Goal: Information Seeking & Learning: Learn about a topic

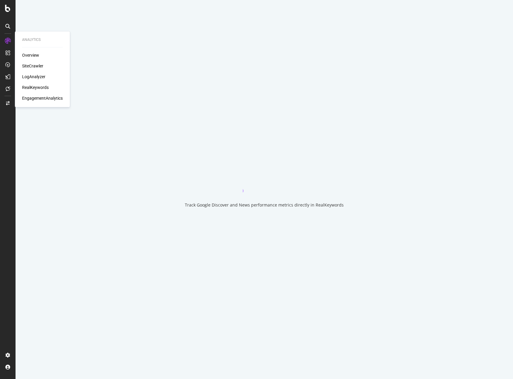
click at [32, 80] on div "Overview SiteCrawler LogAnalyzer RealKeywords EngagementAnalytics" at bounding box center [42, 76] width 41 height 49
click at [32, 79] on div "LogAnalyzer" at bounding box center [33, 77] width 23 height 6
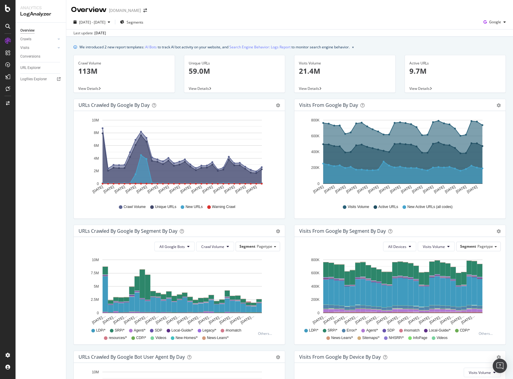
click at [29, 230] on div "Overview Crawls Daily Distribution Segments Distribution HTTP Codes Resources V…" at bounding box center [41, 201] width 50 height 356
click at [46, 152] on div "Overview Crawls Daily Distribution Segments Distribution HTTP Codes Resources V…" at bounding box center [41, 201] width 50 height 356
click at [46, 150] on div "Overview Crawls Daily Distribution Segments Distribution HTTP Codes Resources V…" at bounding box center [41, 201] width 50 height 356
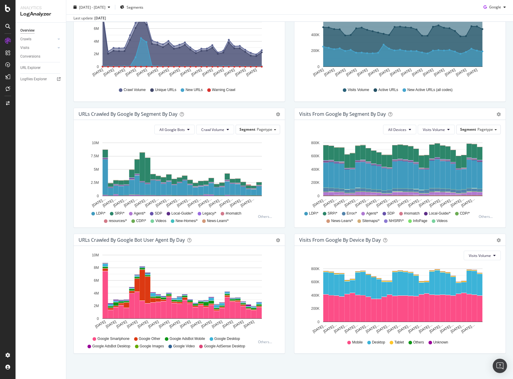
scroll to position [118, 0]
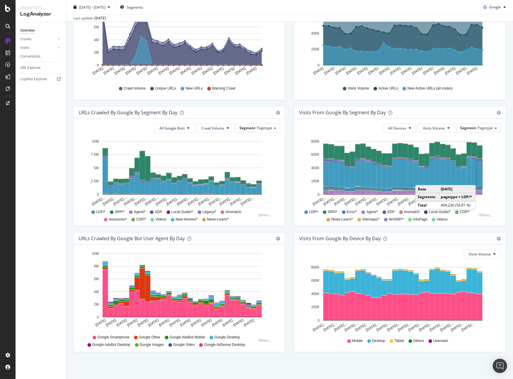
click at [477, 179] on rect "A chart." at bounding box center [479, 174] width 5 height 27
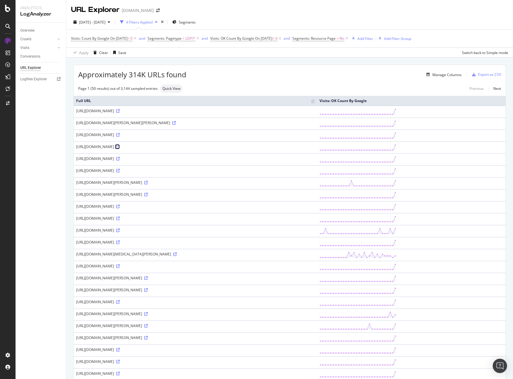
click at [120, 146] on icon at bounding box center [118, 147] width 4 height 4
click at [105, 22] on span "[DATE] - [DATE]" at bounding box center [92, 22] width 26 height 5
click at [282, 38] on icon at bounding box center [279, 39] width 5 height 6
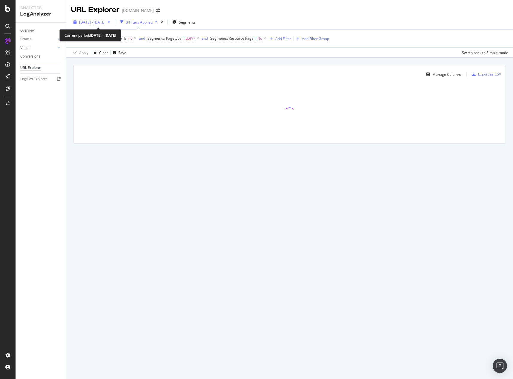
click at [105, 24] on span "[DATE] - [DATE]" at bounding box center [92, 22] width 26 height 5
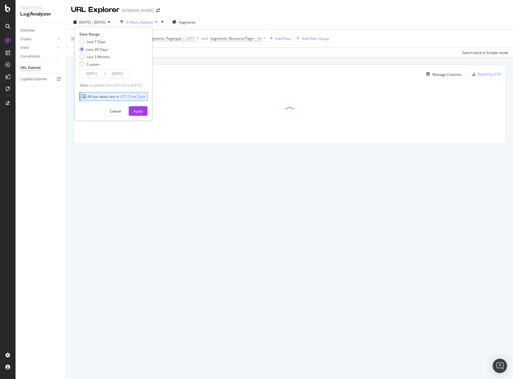
click at [377, 33] on div "Visits: Count By Google On [DATE] > 0 and Segments: Pagetype = LDP/* and Segmen…" at bounding box center [289, 39] width 437 height 18
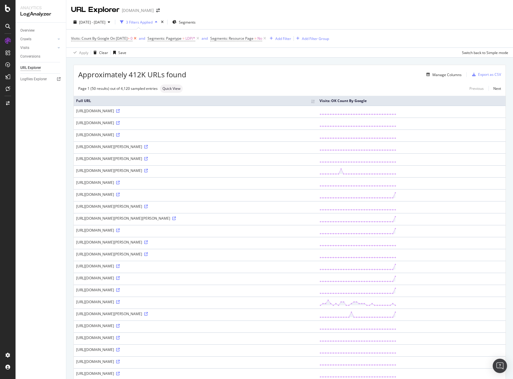
click at [138, 38] on icon at bounding box center [134, 39] width 5 height 6
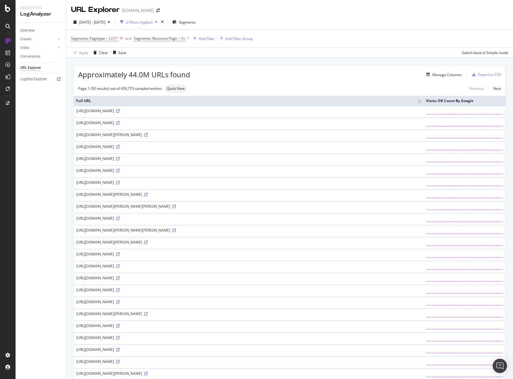
click at [120, 37] on icon at bounding box center [121, 39] width 5 height 6
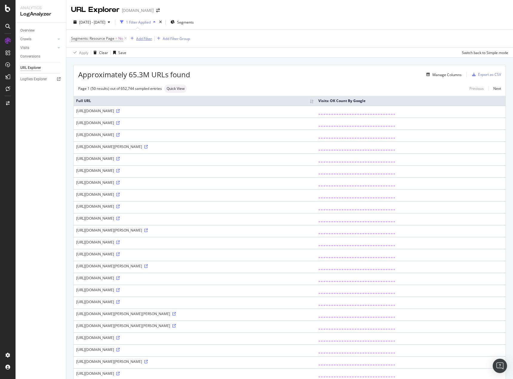
click at [141, 40] on div "Add Filter" at bounding box center [144, 38] width 16 height 5
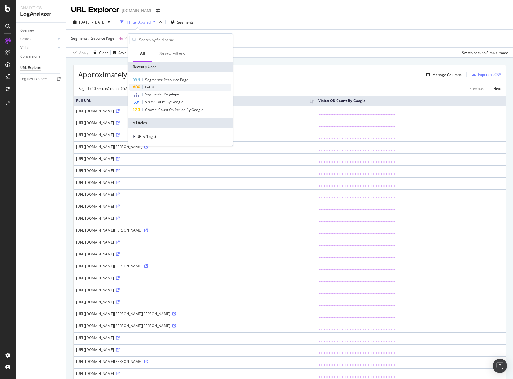
click at [161, 87] on div "Full URL" at bounding box center [180, 87] width 102 height 7
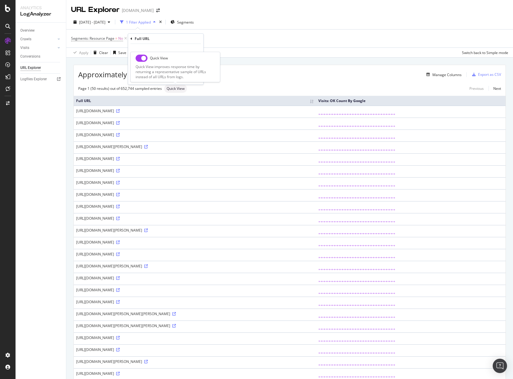
click at [309, 51] on div "Apply Clear Save Switch back to Simple mode" at bounding box center [289, 52] width 446 height 10
click at [173, 37] on div "missing value" at bounding box center [171, 38] width 23 height 5
click at [149, 69] on div "Contains Cancel Add filter Apply" at bounding box center [175, 63] width 75 height 41
click at [155, 51] on span "Contains" at bounding box center [150, 52] width 15 height 5
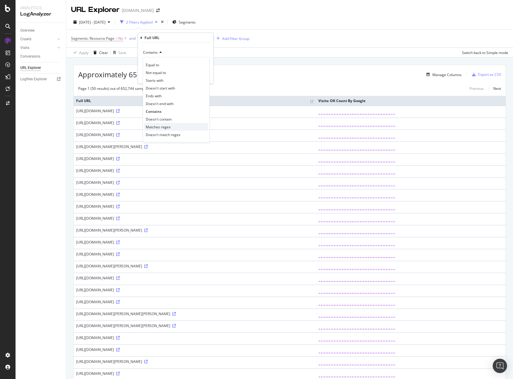
click at [162, 128] on span "Matches regex" at bounding box center [158, 126] width 25 height 5
click at [173, 42] on div "Full URL" at bounding box center [175, 38] width 70 height 10
click at [164, 63] on input "text" at bounding box center [175, 63] width 65 height 10
paste input ".*/s-.*/.*/.*/"
type input ".*/s-.*/.*/.*/"
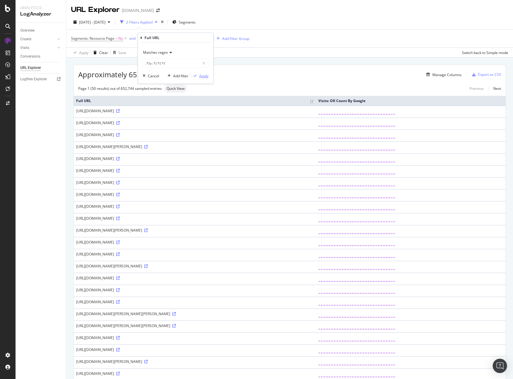
click at [203, 74] on div "Apply" at bounding box center [203, 75] width 9 height 5
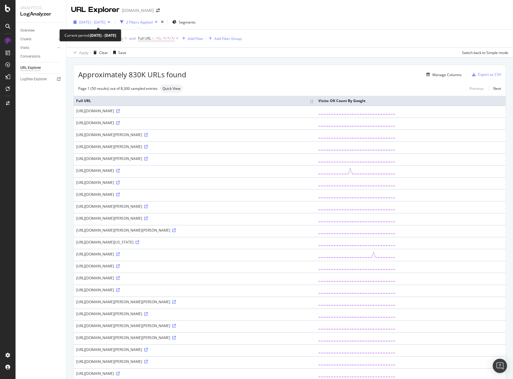
click at [110, 21] on icon "button" at bounding box center [109, 22] width 2 height 4
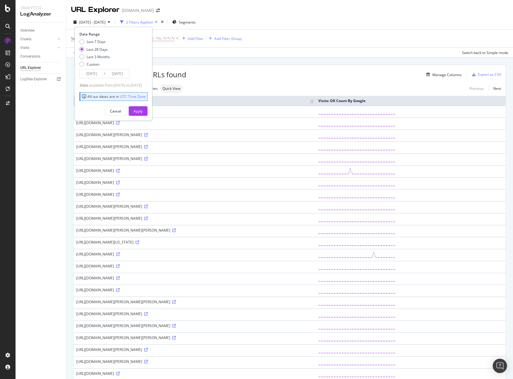
click at [101, 49] on div "Last 28 Days" at bounding box center [97, 49] width 21 height 5
click at [143, 110] on div "Apply" at bounding box center [137, 111] width 9 height 5
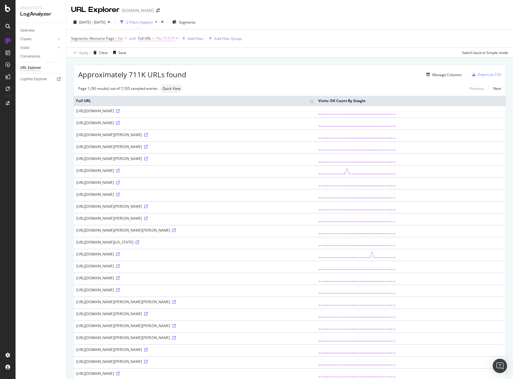
click at [168, 38] on span ".*/s-.*/.*/.*/" at bounding box center [165, 38] width 20 height 8
click at [177, 64] on input ".*/s-.*/.*/.*/" at bounding box center [171, 63] width 56 height 10
type input ".*/s-.*/.*/"
click at [204, 77] on div "Apply" at bounding box center [203, 75] width 9 height 5
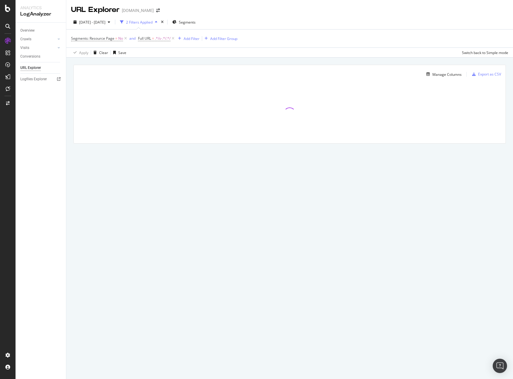
click at [262, 228] on div "URL Explorer [DOMAIN_NAME] [DATE] - [DATE] 2 Filters Applied Segments Segments:…" at bounding box center [289, 189] width 446 height 379
click at [157, 41] on span ".*/s-.*/.*/" at bounding box center [163, 38] width 16 height 8
click at [270, 59] on div "Manage Columns Export as CSV Full URL Visits: OK Count By Google" at bounding box center [289, 111] width 446 height 107
click at [158, 40] on span ".*/s-.*/.*/" at bounding box center [163, 38] width 16 height 8
click at [245, 171] on div "URL Explorer [DOMAIN_NAME] [DATE] - [DATE] 2 Filters Applied Segments Segments:…" at bounding box center [289, 189] width 446 height 379
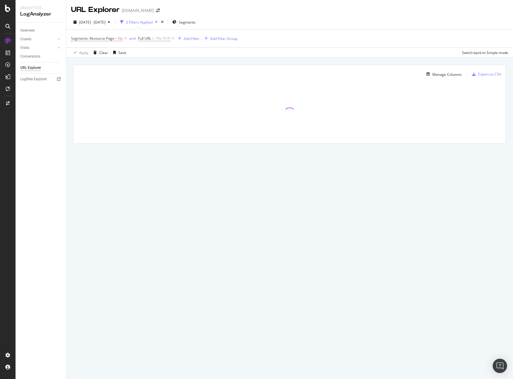
click at [43, 161] on div "Overview Crawls Daily Distribution Segments Distribution HTTP Codes Resources V…" at bounding box center [41, 201] width 50 height 356
click at [233, 188] on div "URL Explorer [DOMAIN_NAME] [DATE] - [DATE] 2 Filters Applied Segments Segments:…" at bounding box center [289, 189] width 446 height 379
click at [162, 37] on span ".*/s-.*/.*/" at bounding box center [163, 38] width 16 height 8
click at [163, 63] on input ".*/s-.*/.*/" at bounding box center [171, 63] width 56 height 10
click at [177, 64] on input ".*/.*/.*/s-.*/.*/" at bounding box center [171, 63] width 56 height 10
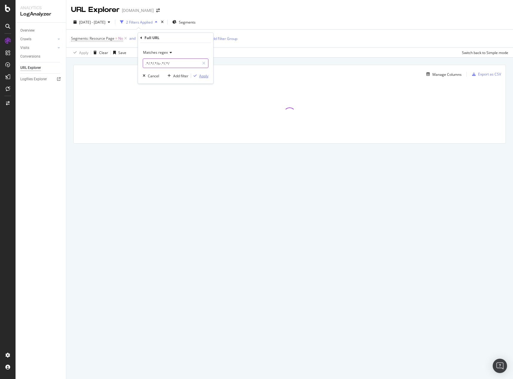
type input ".*/.*/.*/s-.*/.*/"
click at [203, 76] on div "Apply" at bounding box center [203, 75] width 9 height 5
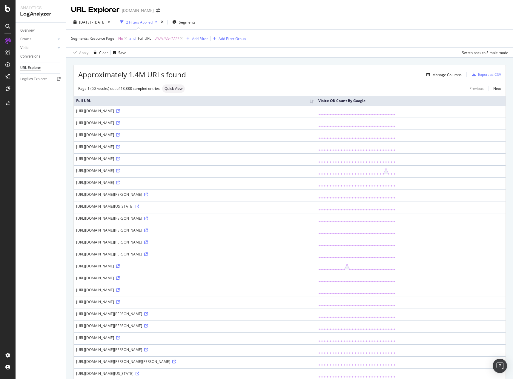
click at [32, 201] on div "Overview Crawls Daily Distribution Segments Distribution HTTP Codes Resources V…" at bounding box center [41, 201] width 50 height 356
drag, startPoint x: 182, startPoint y: 38, endPoint x: 178, endPoint y: 72, distance: 33.6
click at [182, 38] on icon at bounding box center [181, 39] width 5 height 6
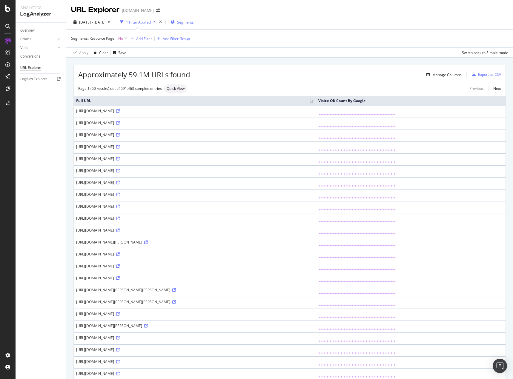
click at [194, 20] on span "Segments" at bounding box center [185, 22] width 17 height 5
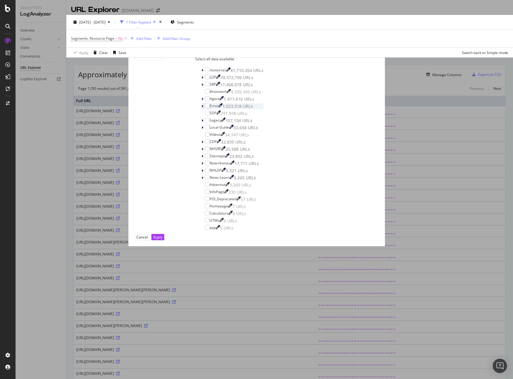
click at [201, 109] on div "modal" at bounding box center [203, 106] width 4 height 6
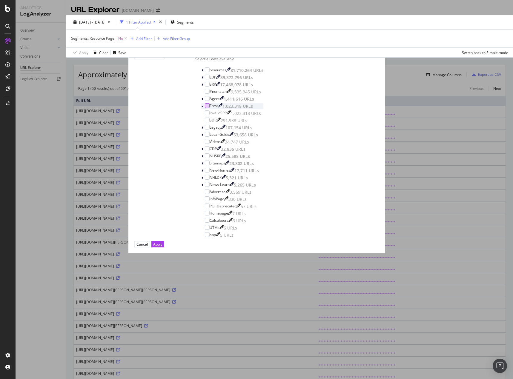
click at [205, 108] on div "modal" at bounding box center [207, 105] width 5 height 5
click at [162, 247] on div "Apply" at bounding box center [157, 244] width 9 height 6
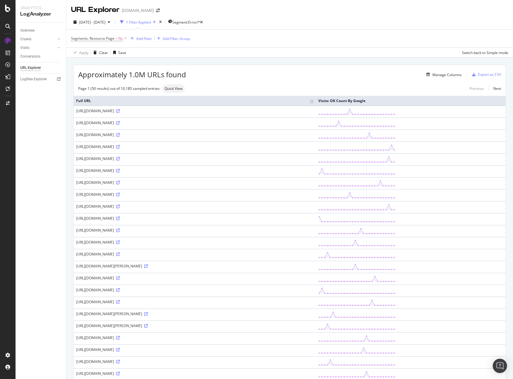
click at [198, 112] on div "[URL][DOMAIN_NAME]" at bounding box center [194, 110] width 237 height 5
click at [118, 113] on div "[URL][DOMAIN_NAME]" at bounding box center [194, 110] width 237 height 5
drag, startPoint x: 118, startPoint y: 112, endPoint x: 218, endPoint y: 112, distance: 99.7
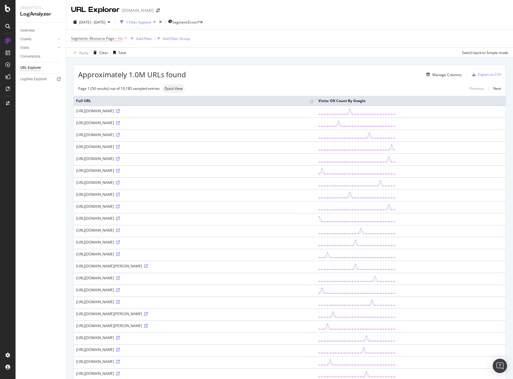
click at [218, 112] on div "[URL][DOMAIN_NAME]" at bounding box center [194, 110] width 237 height 5
copy div "-?sk=5SZ_iv0uhQQ3RX0M9gQmDlO9TQCKEZnvHu_BRLjr3q4"
click at [238, 113] on div "[URL][DOMAIN_NAME]" at bounding box center [194, 110] width 237 height 5
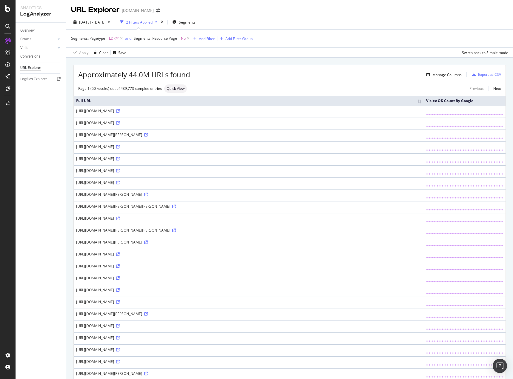
drag, startPoint x: 107, startPoint y: 110, endPoint x: 135, endPoint y: 112, distance: 27.8
click at [135, 112] on div "[URL][DOMAIN_NAME]" at bounding box center [248, 110] width 345 height 5
copy div "/property/1002-"
click at [206, 39] on div "Add Filter" at bounding box center [207, 38] width 16 height 5
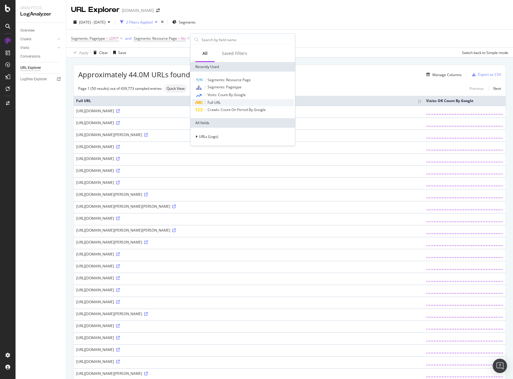
click at [216, 102] on span "Full URL" at bounding box center [213, 102] width 13 height 5
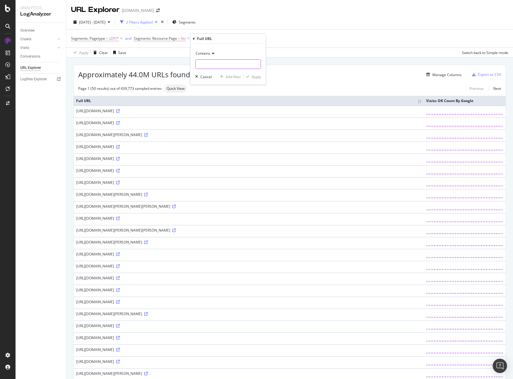
click at [220, 64] on input "text" at bounding box center [227, 64] width 65 height 10
drag, startPoint x: 202, startPoint y: 63, endPoint x: 208, endPoint y: 65, distance: 6.8
click at [205, 63] on input "text" at bounding box center [227, 64] width 65 height 10
paste input "/property/0-"
type input "/property/0-"
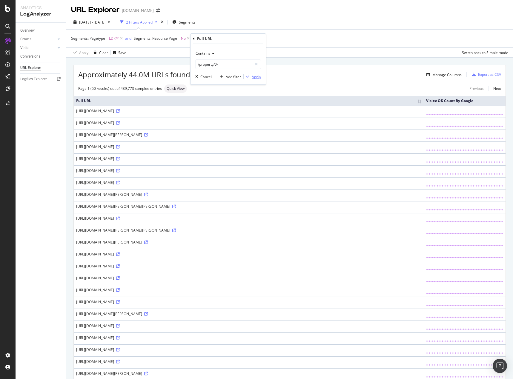
click at [254, 77] on div "Apply" at bounding box center [256, 76] width 9 height 5
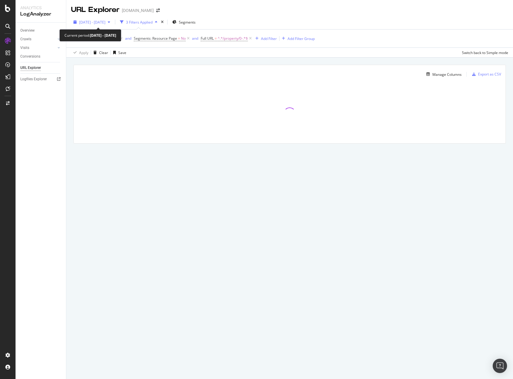
click at [105, 24] on span "[DATE] - [DATE]" at bounding box center [92, 22] width 26 height 5
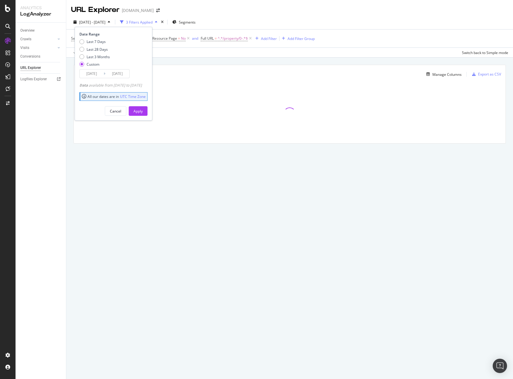
click at [93, 75] on input "2025/09/02" at bounding box center [92, 74] width 24 height 8
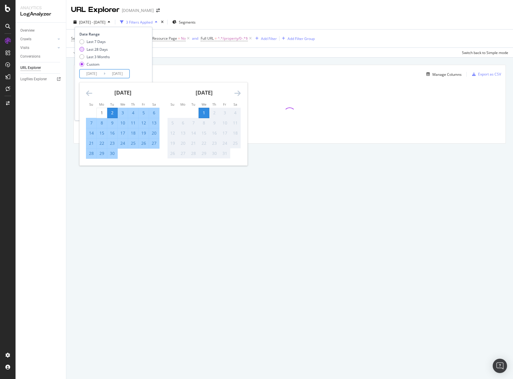
click at [81, 50] on div "Last 28 Days" at bounding box center [81, 49] width 5 height 5
type input "[DATE]"
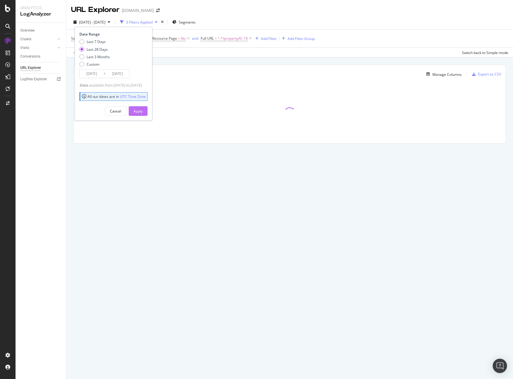
click at [143, 112] on div "Apply" at bounding box center [137, 111] width 9 height 5
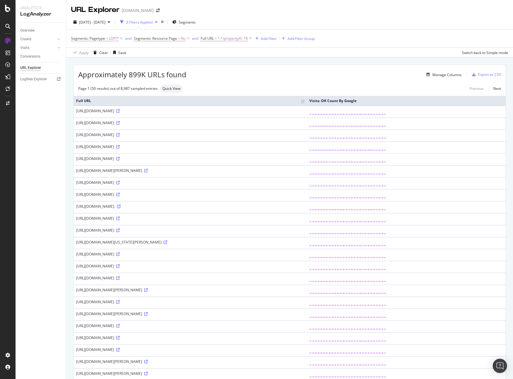
click at [186, 57] on div "Apply Clear Save Switch back to Simple mode" at bounding box center [289, 52] width 446 height 10
click at [148, 170] on icon at bounding box center [146, 171] width 4 height 4
click at [120, 182] on icon at bounding box center [118, 183] width 4 height 4
click at [270, 207] on div "https://www.homes.com/property/0-0-highway-165-none-glenmora-la-unit-2500525/r8…" at bounding box center [190, 206] width 228 height 5
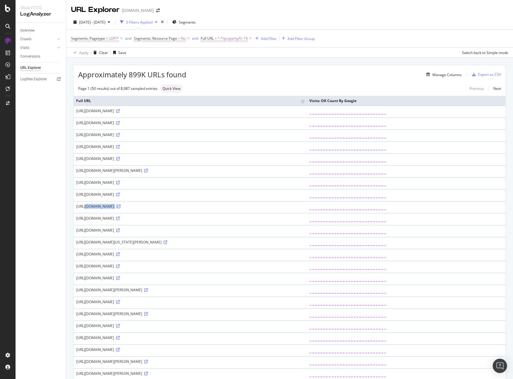
click at [270, 207] on div "https://www.homes.com/property/0-0-highway-165-none-glenmora-la-unit-2500525/r8…" at bounding box center [190, 206] width 228 height 5
copy div "https://www.homes.com/property/0-0-highway-165-none-glenmora-la-unit-2500525/r8…"
click at [270, 207] on div "https://www.homes.com/property/0-0-highway-165-none-glenmora-la-unit-2500525/r8…" at bounding box center [190, 206] width 228 height 5
click at [127, 205] on div "https://www.homes.com/property/0-0-highway-165-none-glenmora-la-unit-2500525/r8…" at bounding box center [190, 206] width 228 height 5
drag, startPoint x: 127, startPoint y: 205, endPoint x: 299, endPoint y: 211, distance: 172.6
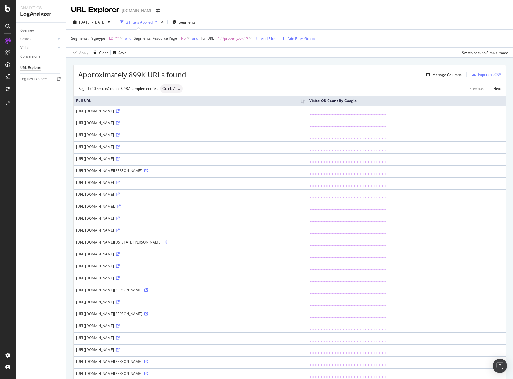
click at [298, 209] on div "https://www.homes.com/property/0-0-highway-165-none-glenmora-la-unit-2500525/r8…" at bounding box center [190, 206] width 228 height 5
copy div "property/0-0-highway-165-none-glenmora-la-unit-2500525/r8w153ckdcc61/?utm_sourc…"
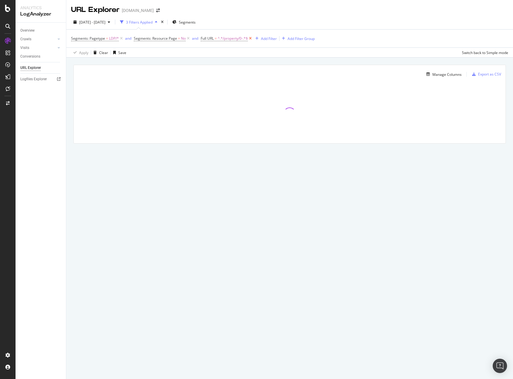
click at [251, 39] on icon at bounding box center [250, 39] width 5 height 6
click at [105, 21] on span "[DATE] - [DATE]" at bounding box center [92, 22] width 26 height 5
click at [305, 37] on div "Segments: Pagetype = LDP/* and Segments: Resource Page = No Add Filter Add Filt…" at bounding box center [289, 39] width 437 height 18
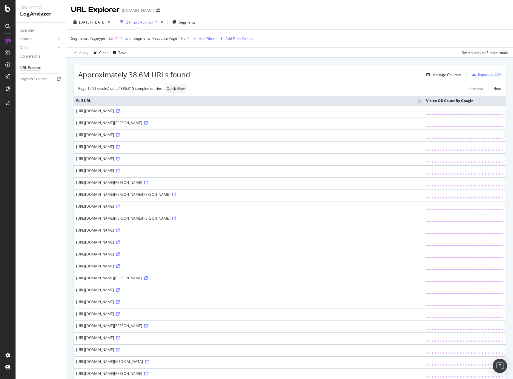
click at [51, 150] on div "Overview Crawls Daily Distribution Segments Distribution HTTP Codes Resources V…" at bounding box center [41, 201] width 50 height 356
